Goal: Transaction & Acquisition: Purchase product/service

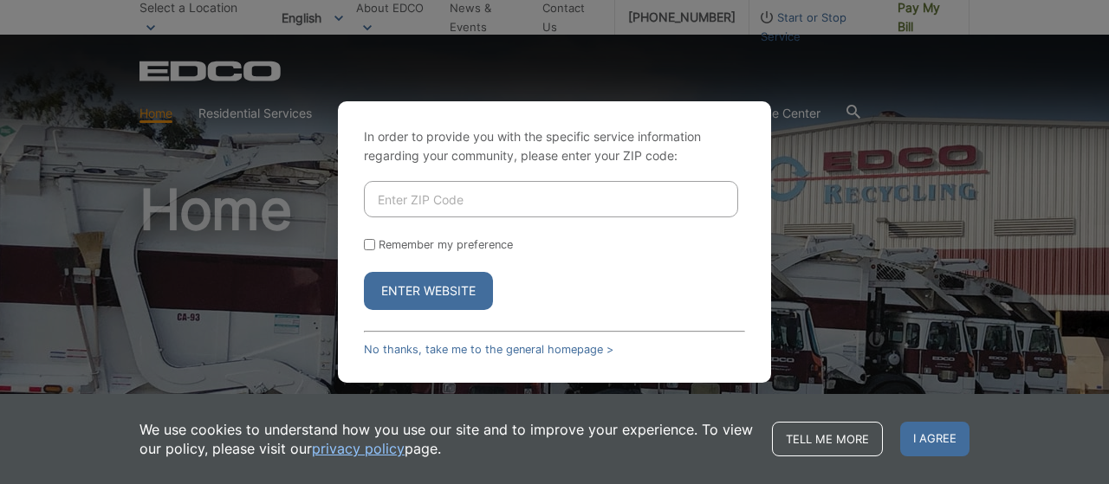
click at [394, 203] on input "Enter ZIP Code" at bounding box center [551, 199] width 374 height 36
type input "92084"
click at [367, 250] on input "Remember my preference" at bounding box center [369, 244] width 11 height 11
checkbox input "true"
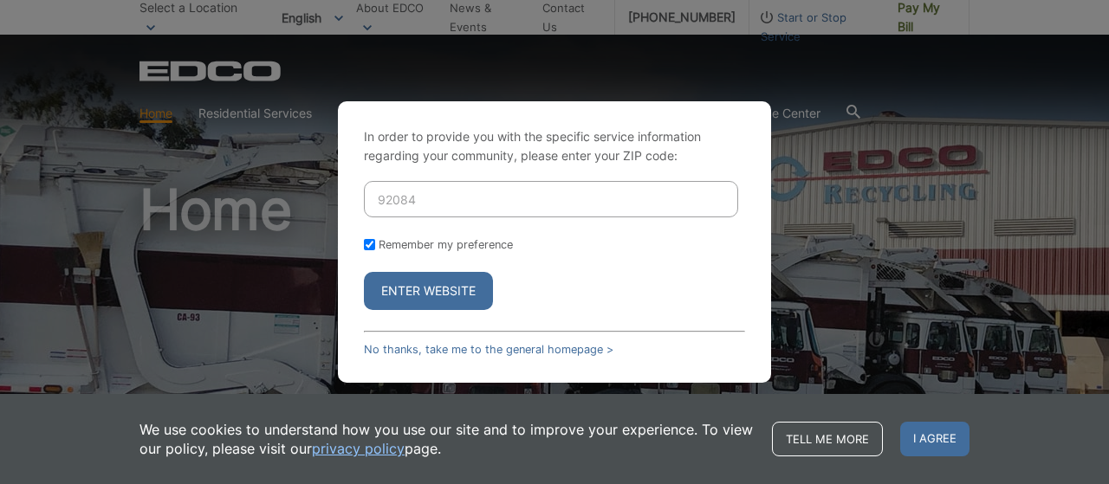
click at [426, 296] on button "Enter Website" at bounding box center [428, 291] width 129 height 38
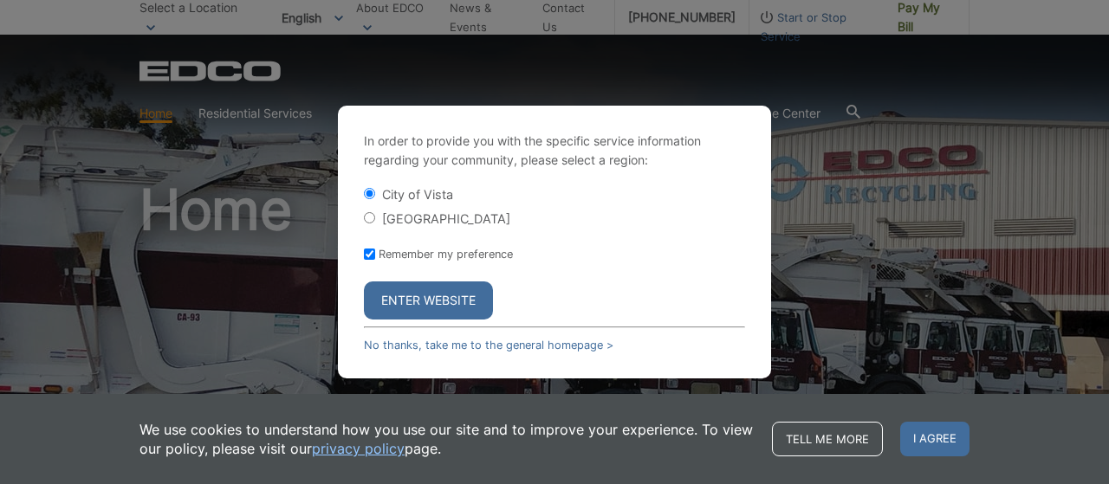
click at [426, 305] on button "Enter Website" at bounding box center [428, 301] width 129 height 38
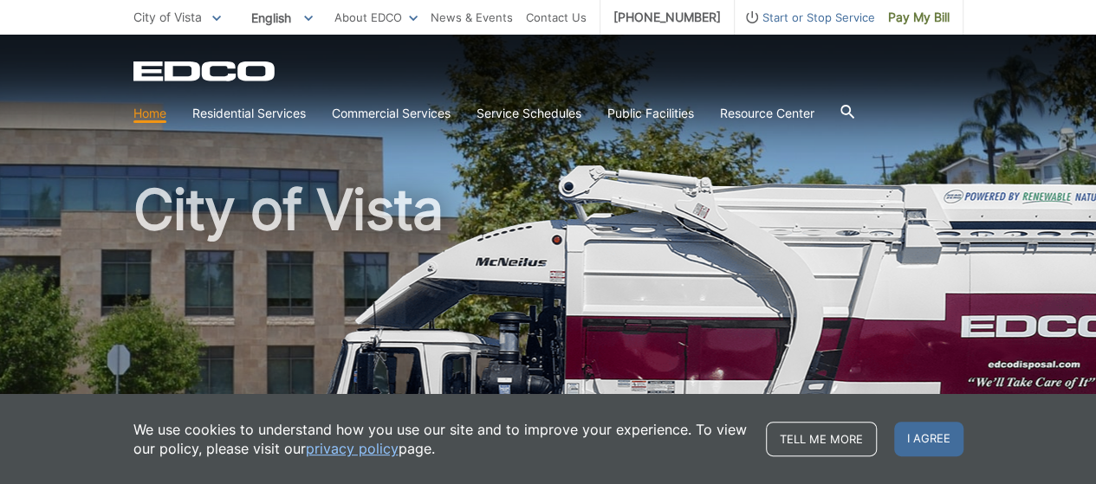
click at [576, 320] on h1 "City of Vista" at bounding box center [548, 372] width 830 height 380
click at [920, 14] on span "Pay My Bill" at bounding box center [919, 17] width 62 height 19
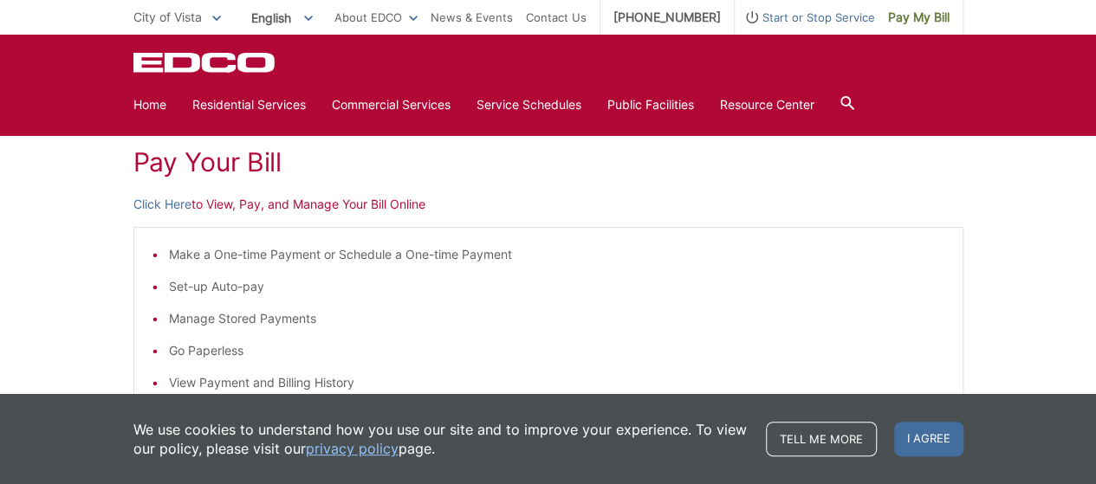
scroll to position [242, 0]
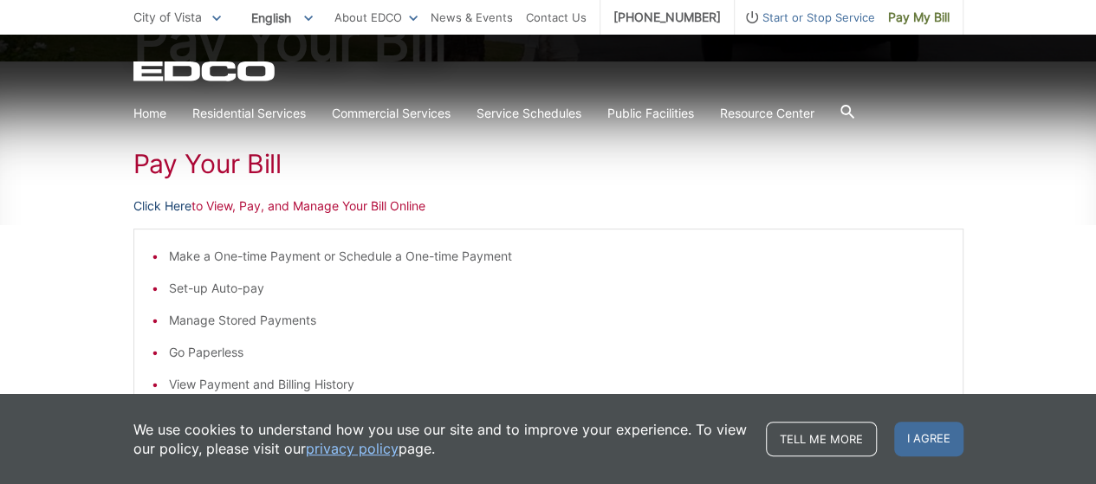
click at [154, 209] on link "Click Here" at bounding box center [162, 206] width 58 height 19
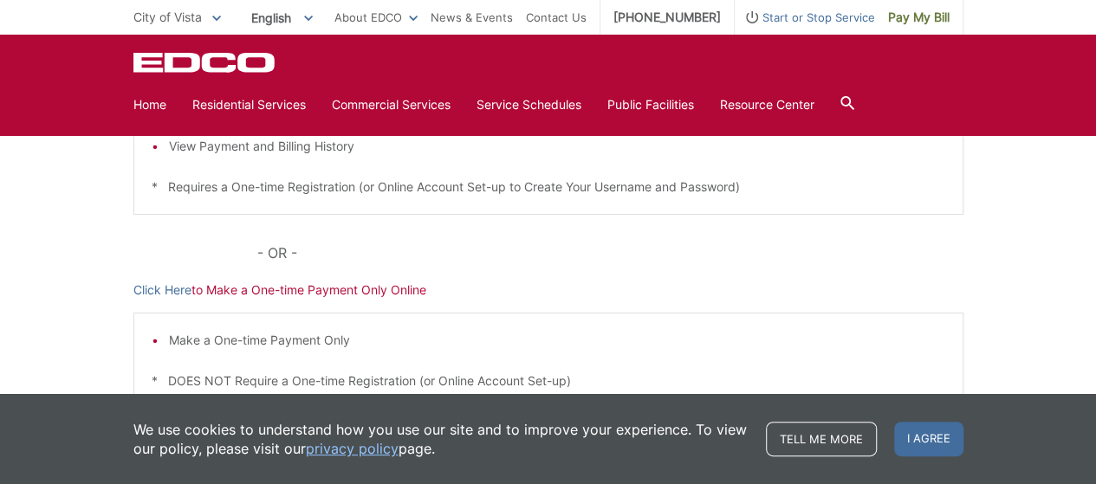
scroll to position [550, 0]
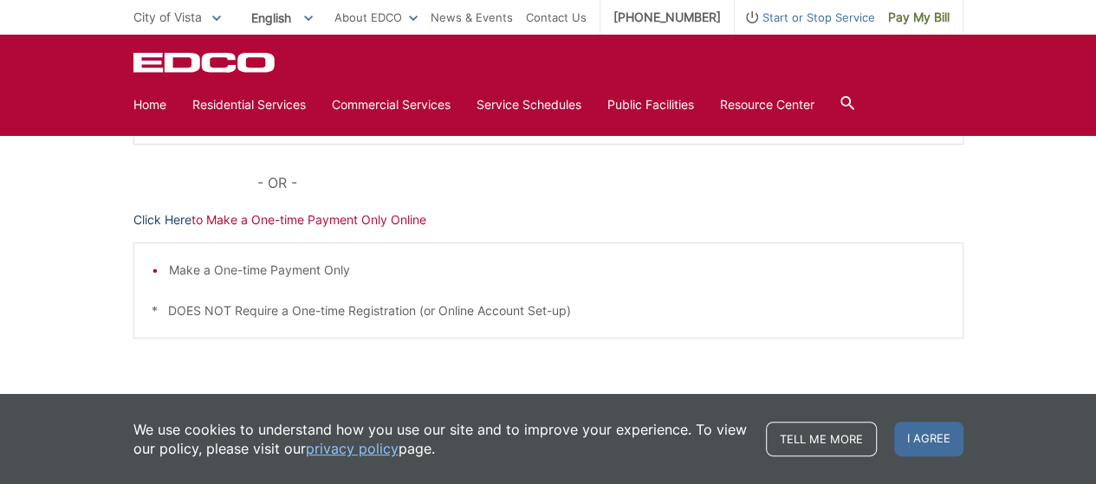
click at [163, 219] on link "Click Here" at bounding box center [162, 220] width 58 height 19
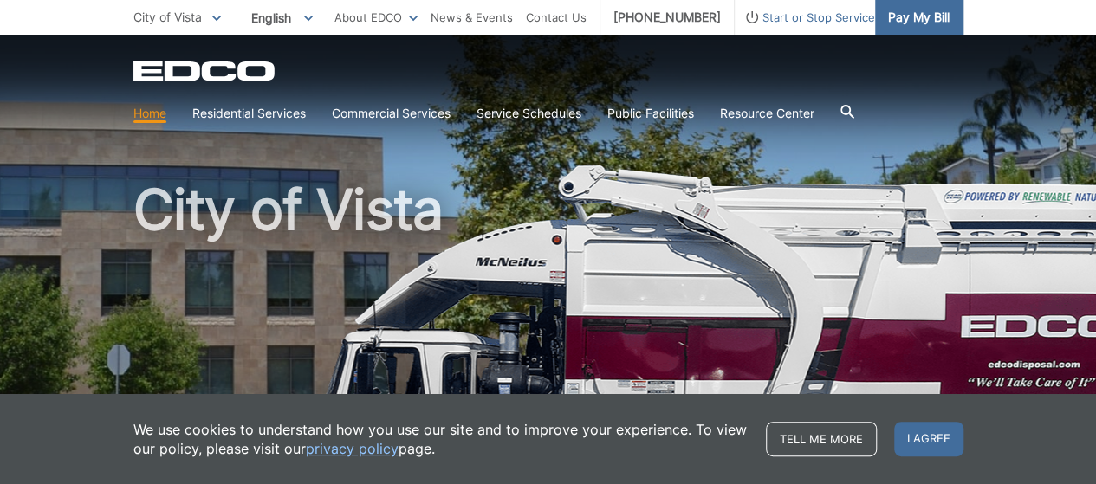
click at [907, 21] on span "Pay My Bill" at bounding box center [919, 17] width 62 height 19
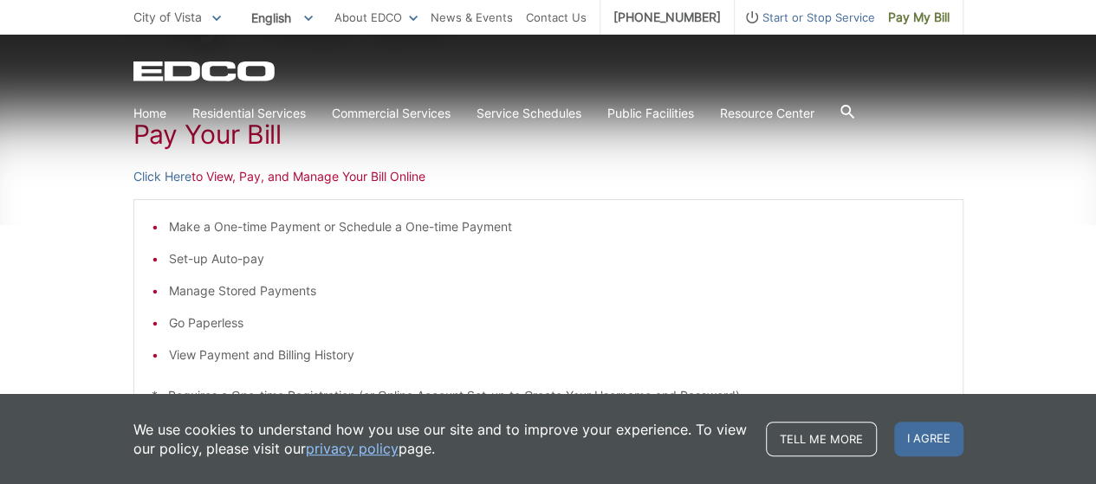
scroll to position [277, 0]
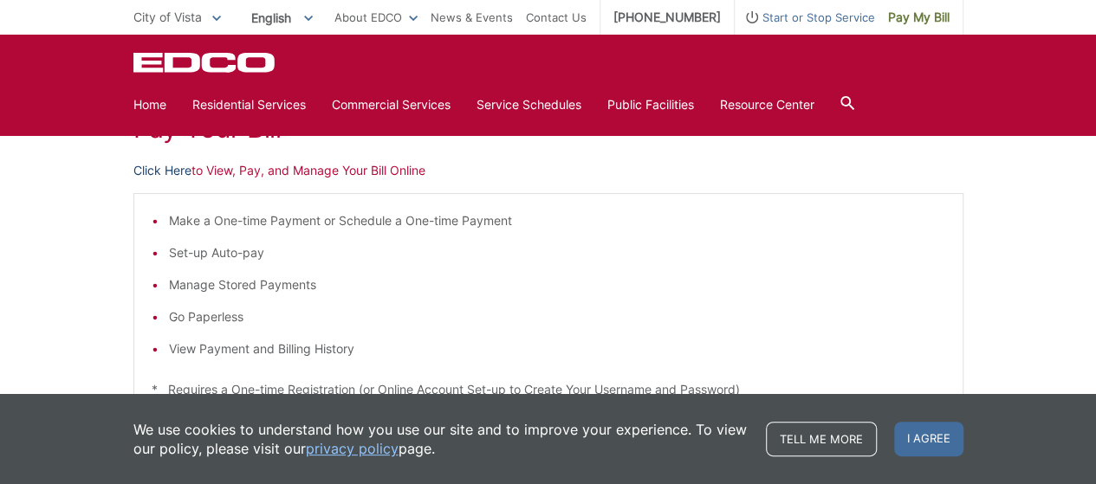
click at [156, 166] on link "Click Here" at bounding box center [162, 170] width 58 height 19
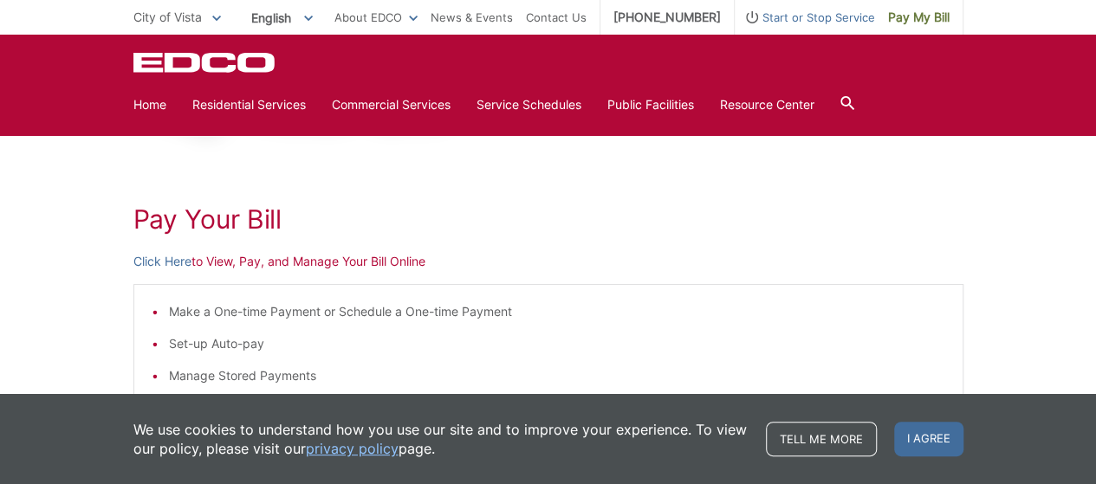
scroll to position [182, 0]
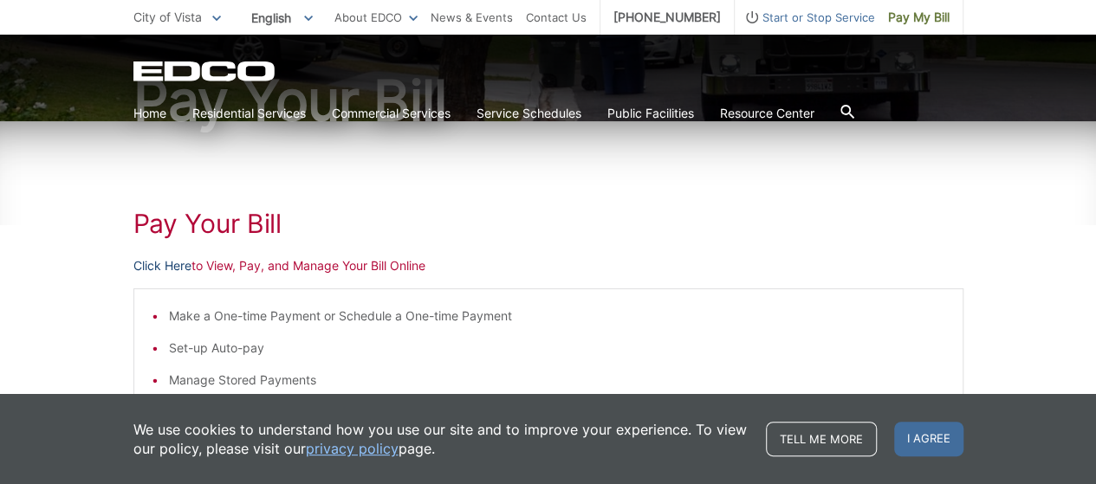
click at [160, 266] on link "Click Here" at bounding box center [162, 265] width 58 height 19
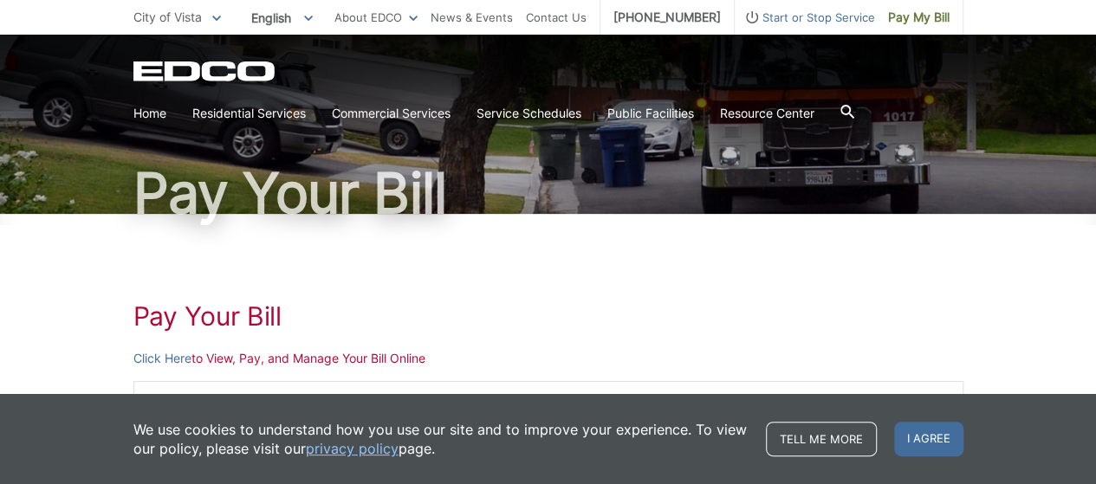
scroll to position [174, 0]
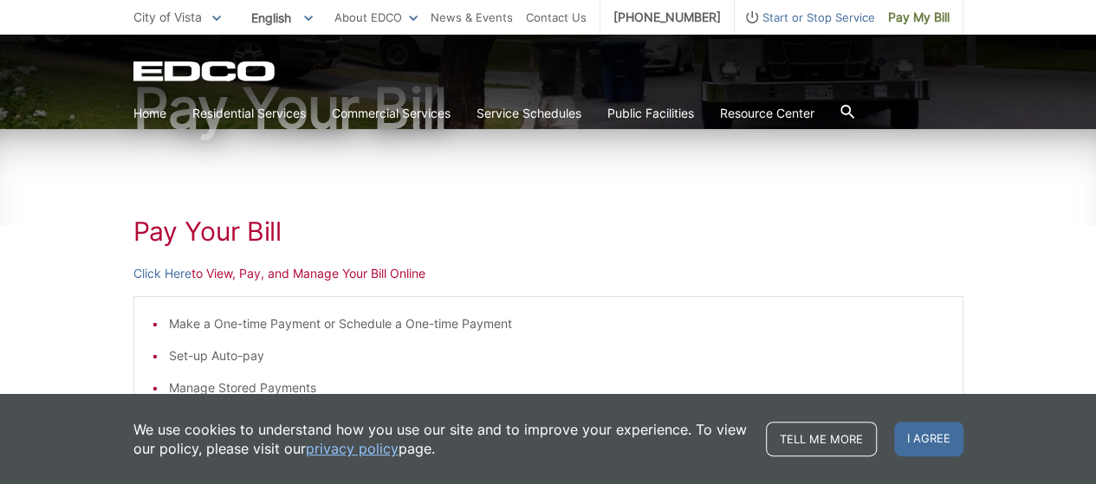
drag, startPoint x: 549, startPoint y: 205, endPoint x: 334, endPoint y: 205, distance: 214.0
click at [334, 205] on div "Pay Your [PERSON_NAME] Here to View, Pay, and Manage Your Bill Online Make a On…" at bounding box center [548, 478] width 830 height 698
click at [160, 276] on link "Click Here" at bounding box center [162, 273] width 58 height 19
